Goal: Task Accomplishment & Management: Manage account settings

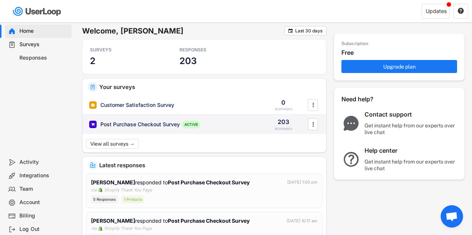
click at [125, 119] on div "Post Purchase Checkout Survey ACTIVE 203 RESPONSES " at bounding box center [204, 124] width 244 height 19
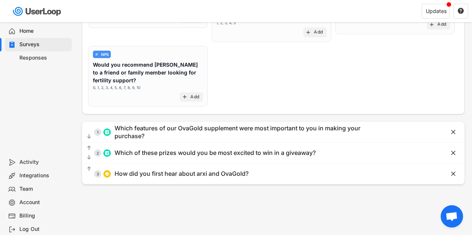
scroll to position [122, 0]
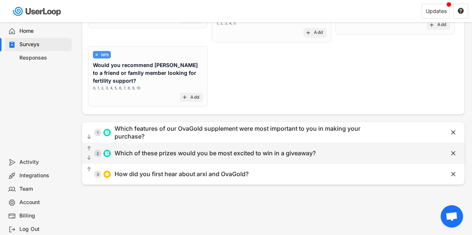
click at [201, 150] on div "Which of these prizes would you be most excited to win in a giveaway?" at bounding box center [215, 154] width 201 height 8
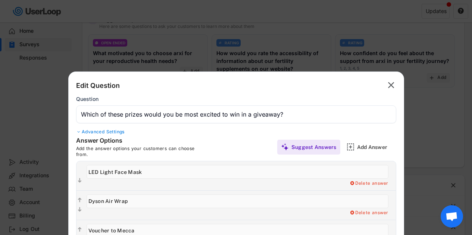
scroll to position [0, 0]
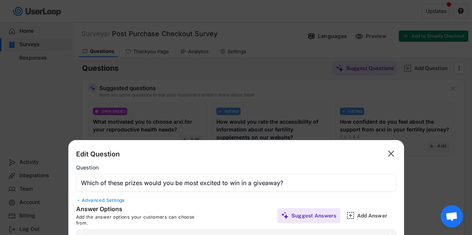
click at [389, 151] on text "" at bounding box center [391, 153] width 6 height 11
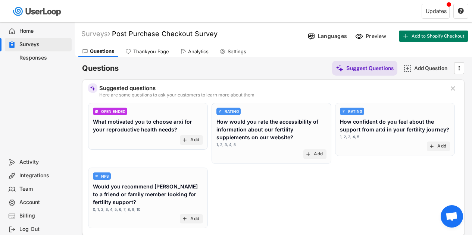
click at [48, 62] on div "Responses" at bounding box center [38, 57] width 67 height 13
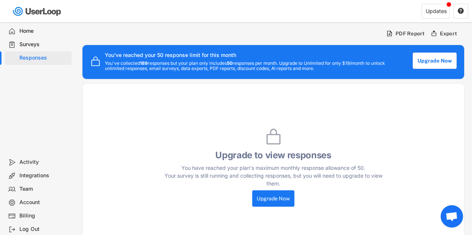
click at [40, 44] on div "Surveys" at bounding box center [43, 44] width 49 height 7
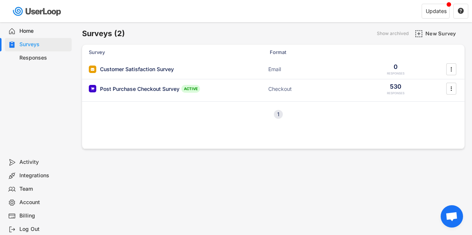
click at [39, 33] on div "Home" at bounding box center [43, 31] width 49 height 7
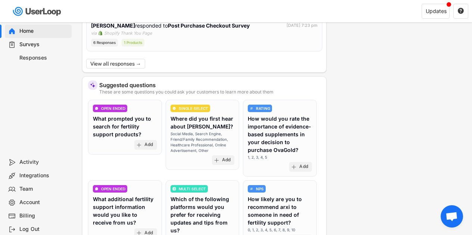
scroll to position [312, 0]
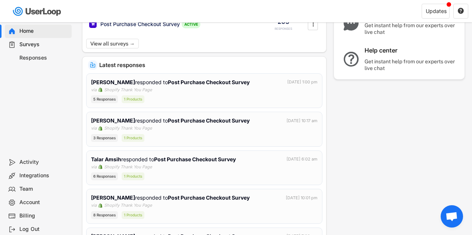
click at [56, 58] on div "Responses" at bounding box center [43, 57] width 49 height 7
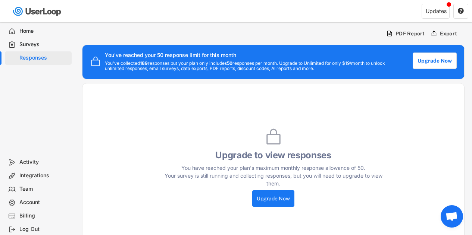
click at [22, 29] on div "Home" at bounding box center [43, 31] width 49 height 7
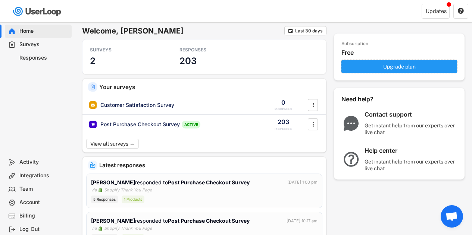
click at [383, 65] on button "Upgrade plan" at bounding box center [399, 66] width 116 height 13
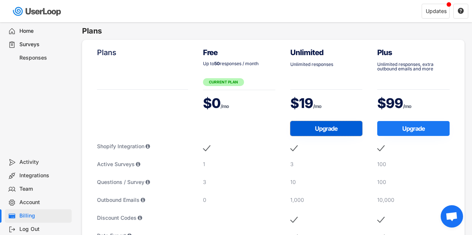
click at [334, 127] on button "Upgrade" at bounding box center [326, 128] width 72 height 15
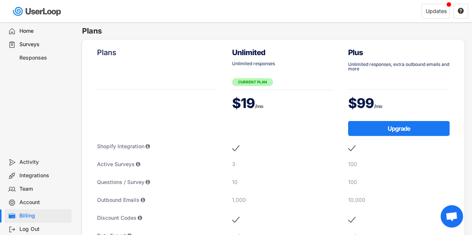
click at [38, 45] on div "Surveys" at bounding box center [43, 44] width 49 height 7
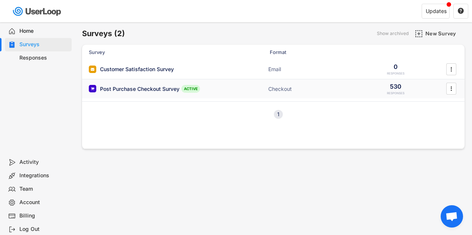
click at [151, 87] on div "Post Purchase Checkout Survey" at bounding box center [139, 88] width 79 height 7
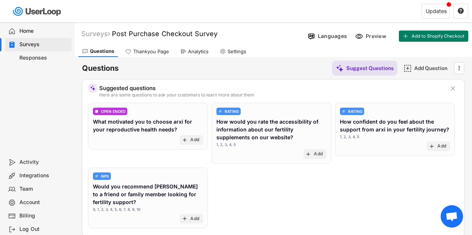
click at [202, 60] on div "Questions Suggest Questions Add Question  Suggested questions Here are some qu…" at bounding box center [273, 182] width 382 height 250
click at [198, 51] on div "Analytics" at bounding box center [198, 51] width 21 height 6
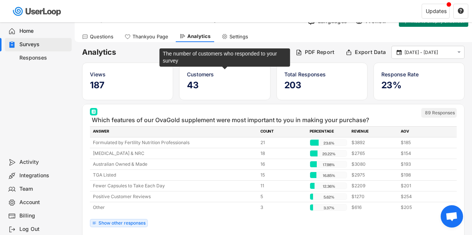
scroll to position [15, 0]
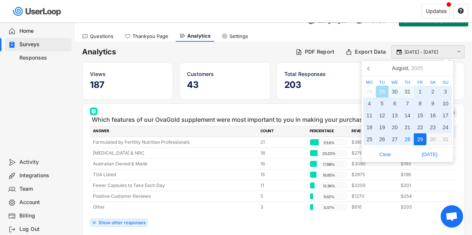
click at [425, 50] on input "[DATE] - [DATE]" at bounding box center [428, 51] width 49 height 7
click at [419, 93] on div "1" at bounding box center [420, 92] width 13 height 12
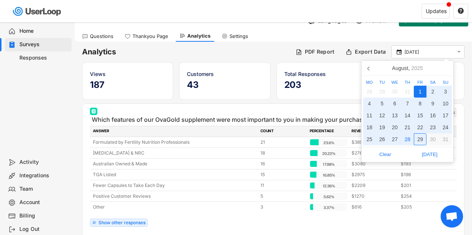
click at [421, 139] on div "29" at bounding box center [420, 140] width 13 height 12
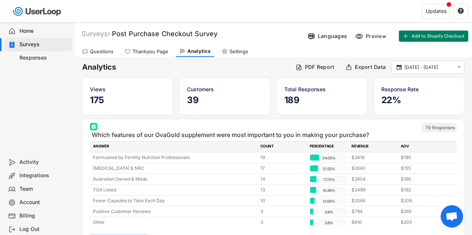
scroll to position [9, 0]
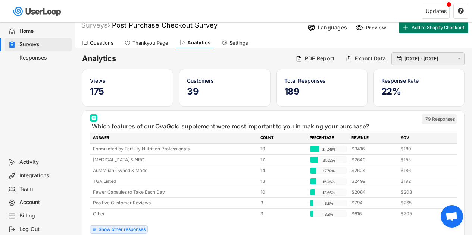
click at [436, 60] on input "[DATE] - [DATE]" at bounding box center [428, 58] width 49 height 7
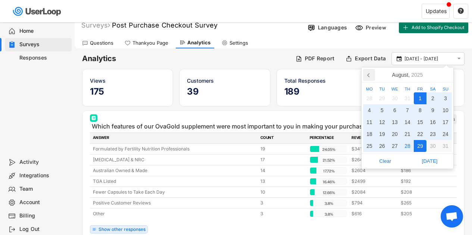
click at [367, 78] on icon at bounding box center [369, 75] width 12 height 12
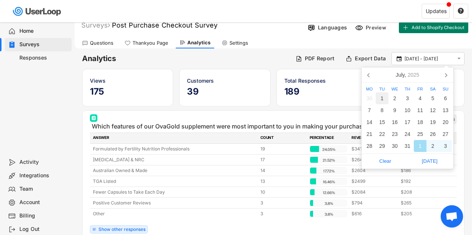
click at [383, 95] on div "1" at bounding box center [382, 99] width 13 height 12
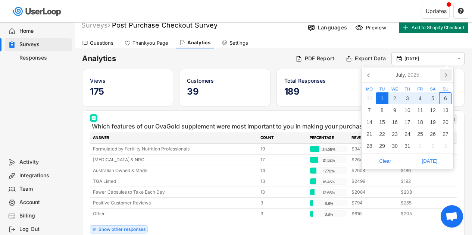
click at [445, 74] on icon at bounding box center [446, 75] width 12 height 12
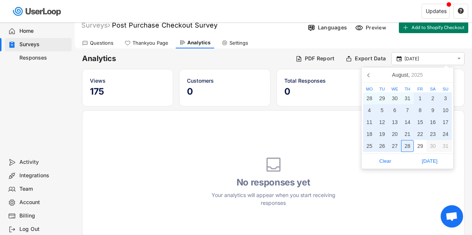
click at [406, 146] on div "28" at bounding box center [407, 146] width 13 height 12
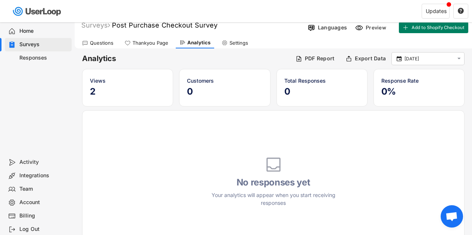
type input "[DATE] - [DATE]"
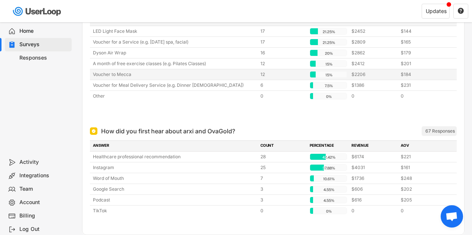
scroll to position [271, 0]
